Goal: Task Accomplishment & Management: Complete application form

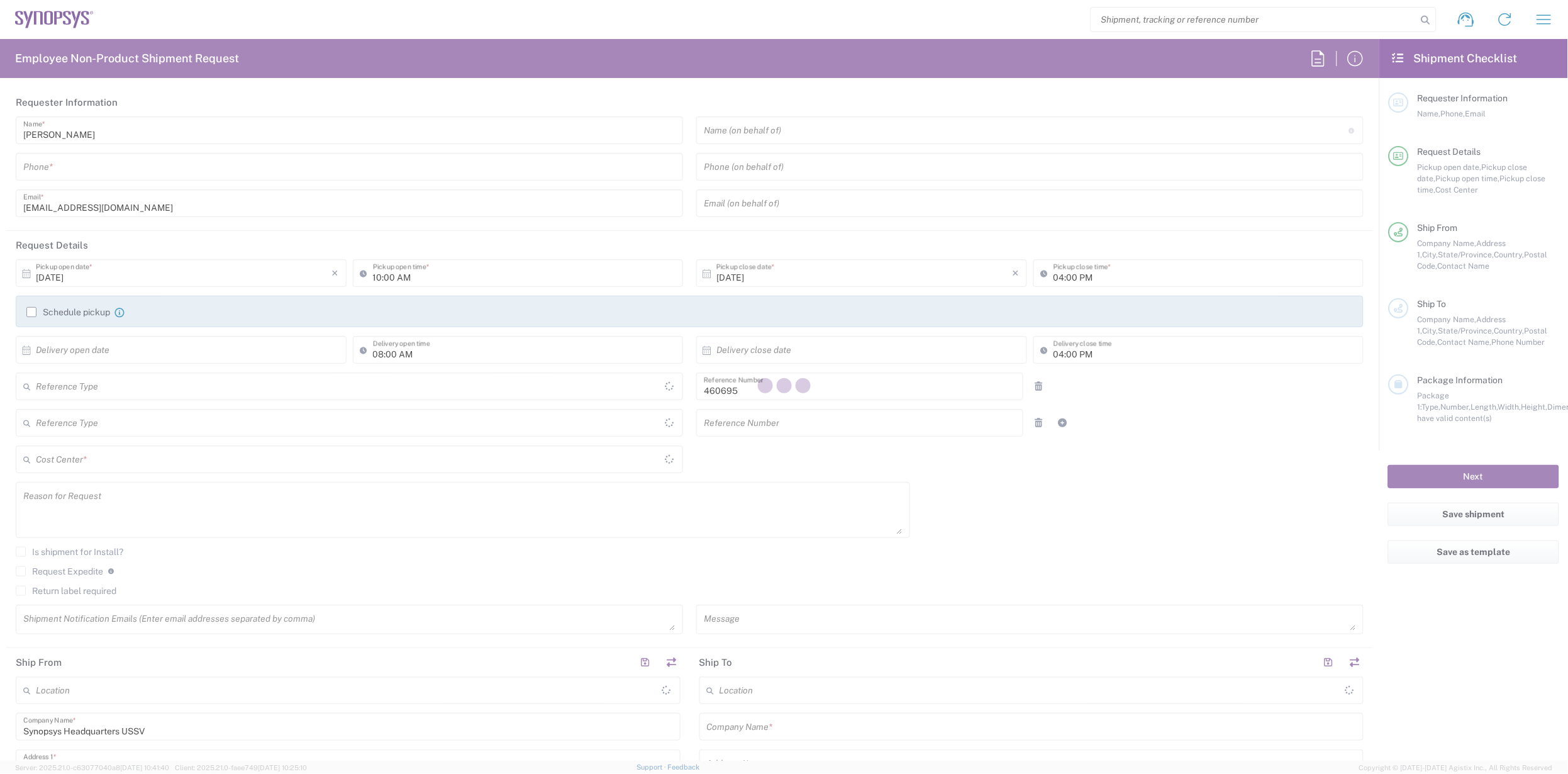
type input "Department"
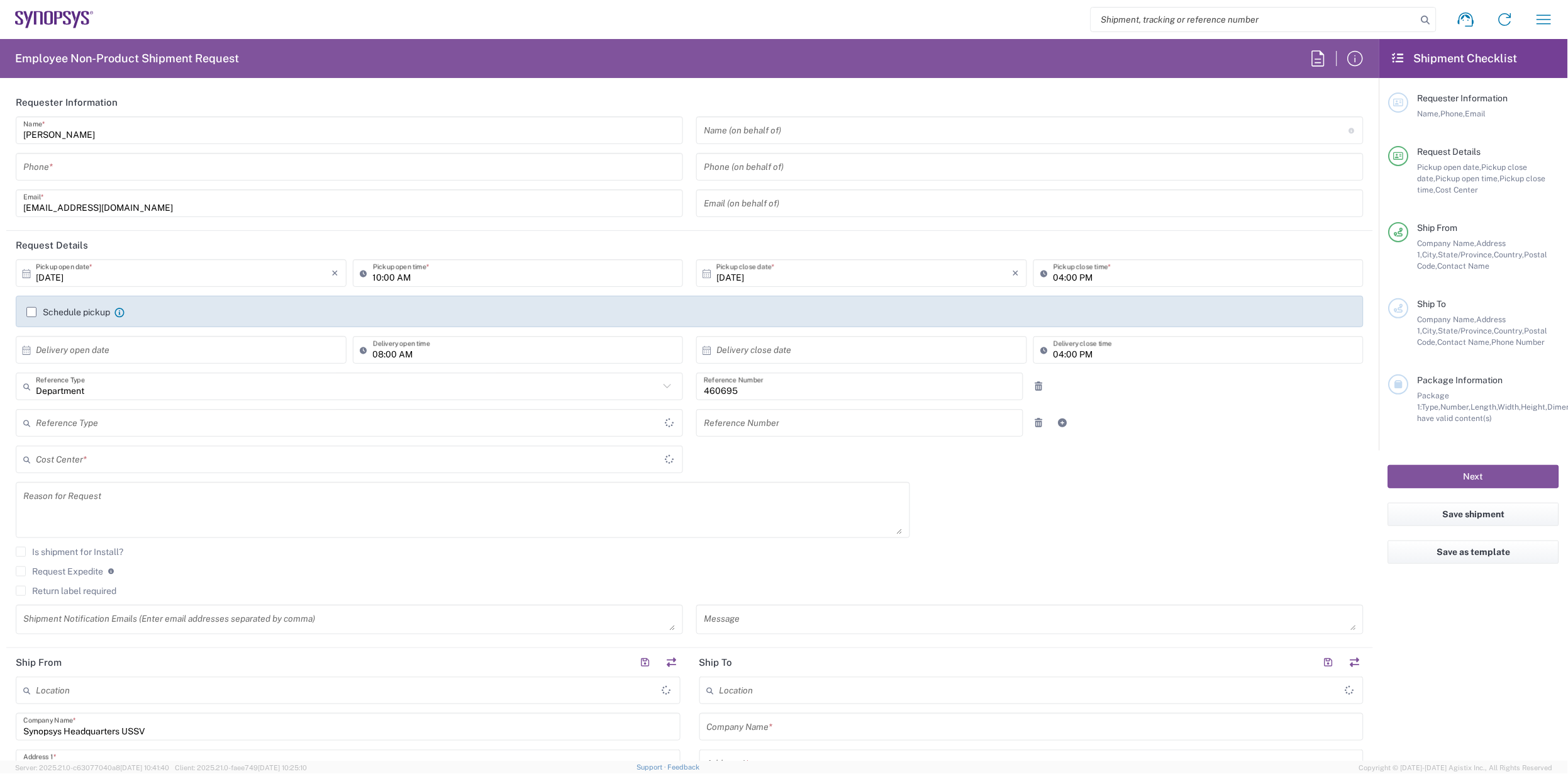
type input "United States"
type input "Delivered at Place"
type input "US01, SDG, M, HAPSOp 460695"
type input "California"
type input "United States"
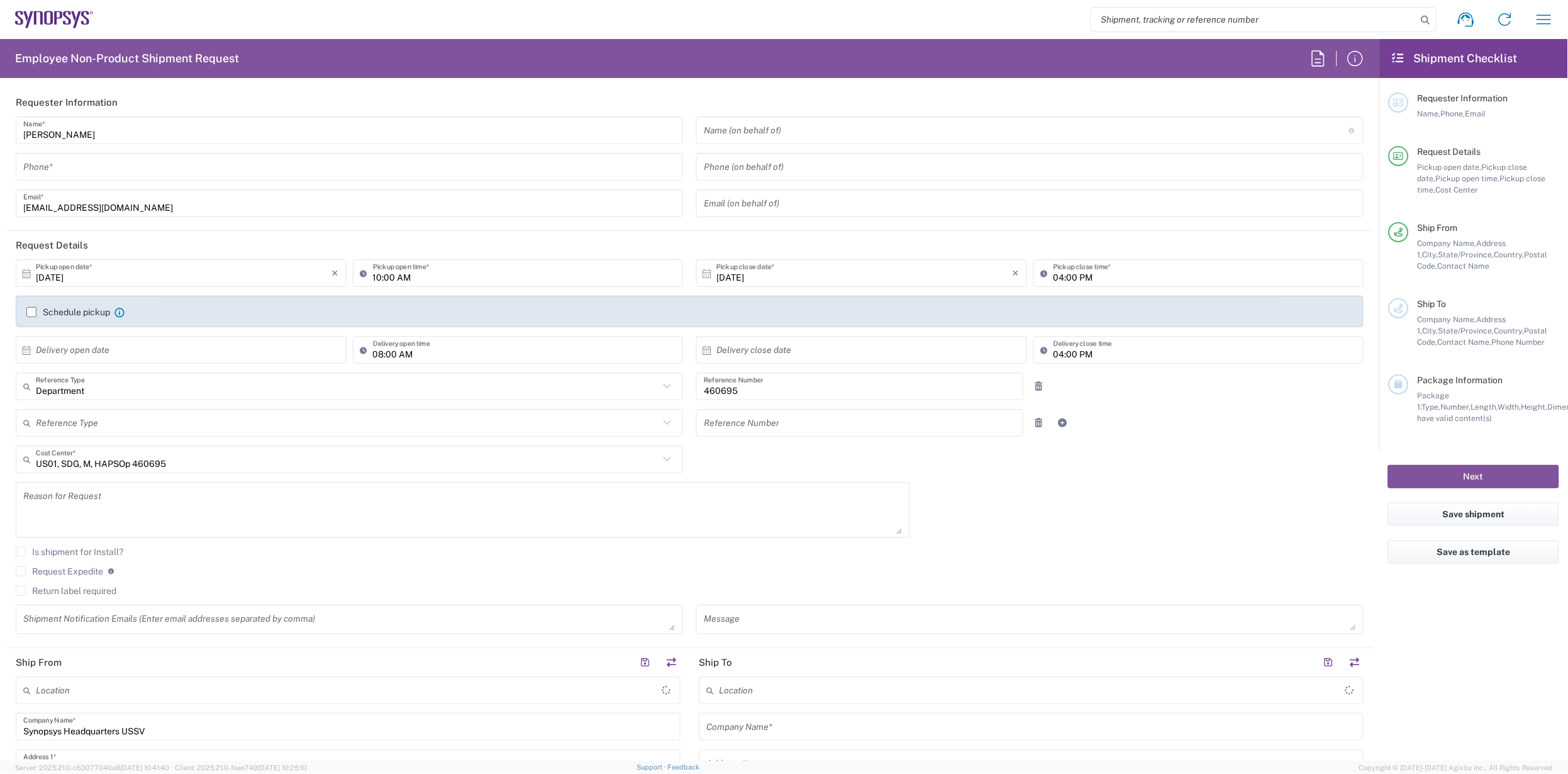
type input "Headquarters USSV"
